Goal: Task Accomplishment & Management: Manage account settings

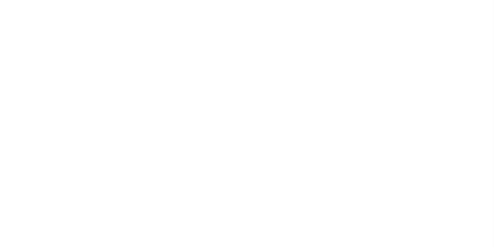
select select
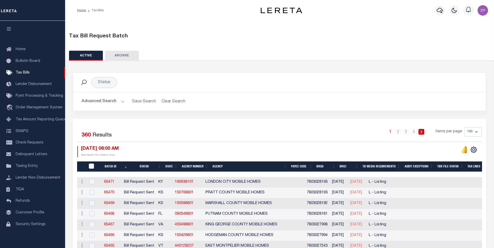
click at [94, 103] on button "Advanced Search" at bounding box center [103, 102] width 43 height 10
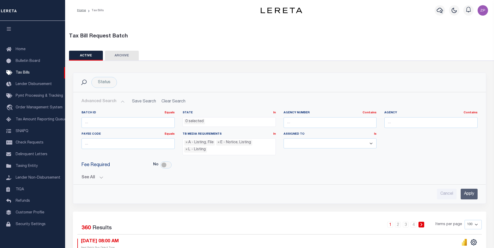
click at [86, 178] on button "See All" at bounding box center [280, 177] width 396 height 5
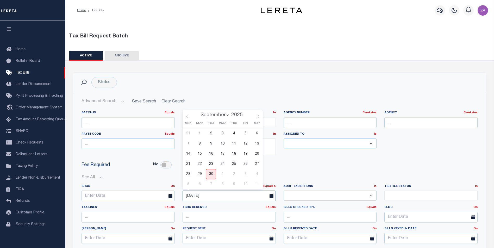
click at [229, 198] on input "[DATE]" at bounding box center [229, 196] width 93 height 11
click at [212, 176] on span "30" at bounding box center [211, 174] width 10 height 10
type input "[DATE]"
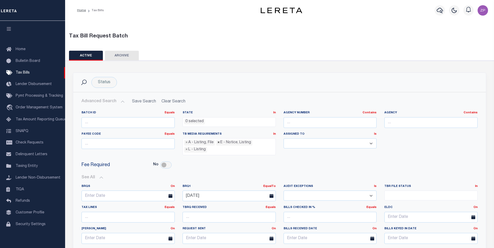
click at [218, 143] on span "×" at bounding box center [218, 143] width 2 height 6
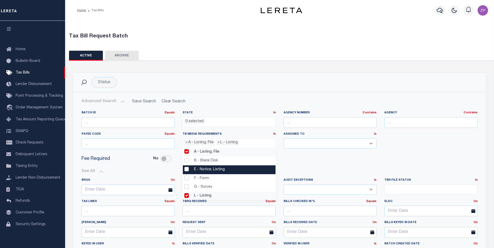
click at [316, 164] on div "Fee Required No" at bounding box center [280, 159] width 404 height 12
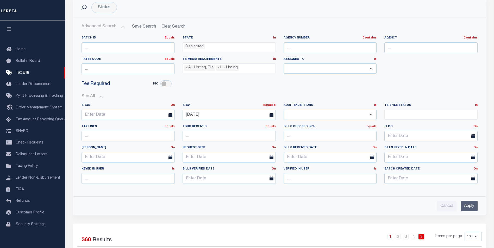
scroll to position [78, 0]
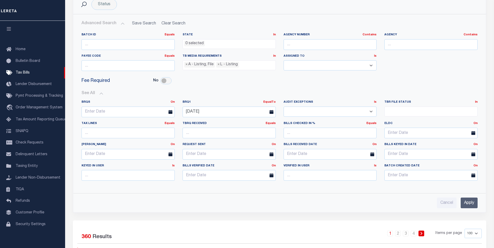
click at [467, 204] on input "Apply" at bounding box center [469, 203] width 17 height 11
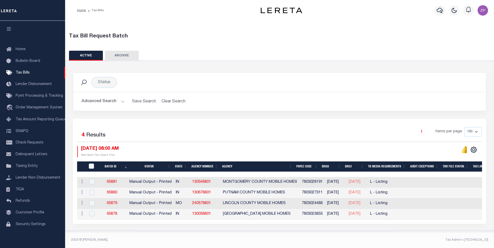
scroll to position [2, 0]
click at [474, 150] on icon "" at bounding box center [474, 150] width 2 height 2
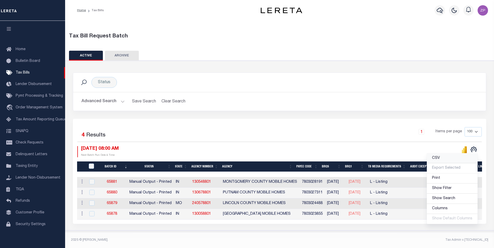
click at [440, 156] on span "CSV" at bounding box center [436, 158] width 8 height 4
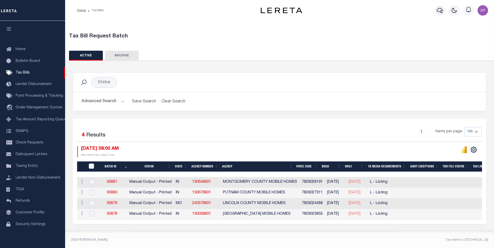
click at [436, 92] on div "Advanced Search Save Search Clear Search TaxBillBatches_dynamictable_____Defaul…" at bounding box center [279, 101] width 413 height 18
click at [269, 78] on div "Status Search" at bounding box center [279, 82] width 404 height 11
click at [90, 165] on input "TaxBillRequestBatchId" at bounding box center [91, 166] width 5 height 5
checkbox input "true"
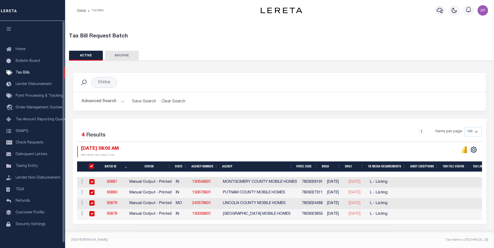
checkbox input "true"
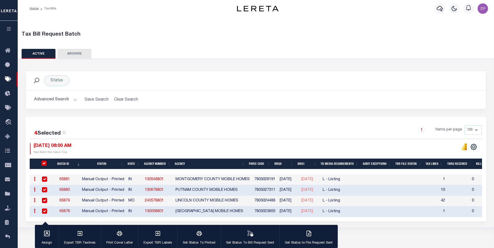
scroll to position [1, 0]
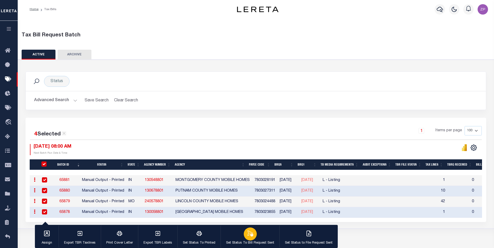
click at [249, 235] on icon "button" at bounding box center [250, 233] width 7 height 7
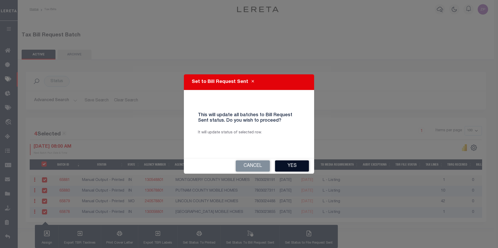
click at [295, 167] on button "Yes" at bounding box center [292, 166] width 34 height 11
